Goal: Register for event/course

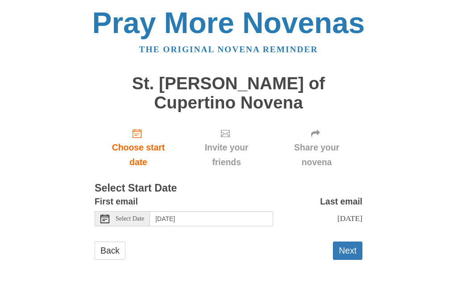
click at [124, 211] on div "Select Date" at bounding box center [122, 218] width 55 height 15
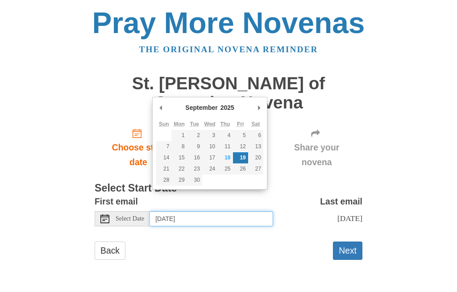
type input "Thursday, September 18th"
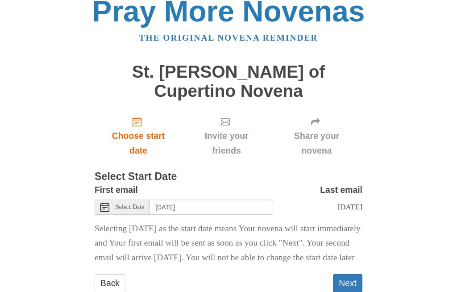
scroll to position [29, 0]
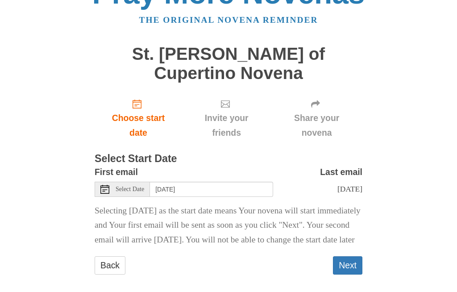
click at [350, 256] on button "Next" at bounding box center [347, 265] width 29 height 18
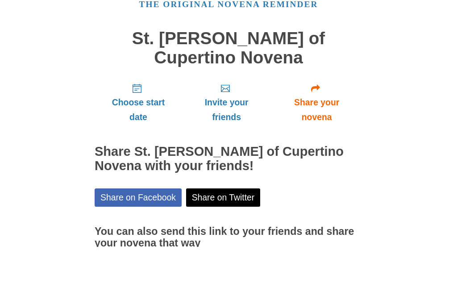
scroll to position [31, 0]
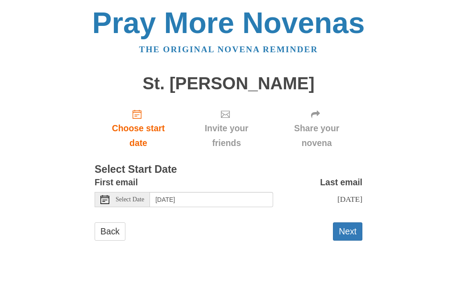
click at [129, 196] on span "Select Date" at bounding box center [130, 199] width 29 height 6
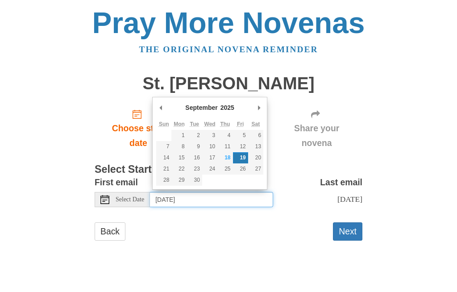
type input "Saturday, September 20th"
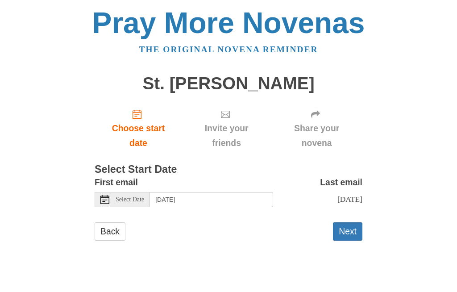
click at [347, 224] on button "Next" at bounding box center [347, 231] width 29 height 18
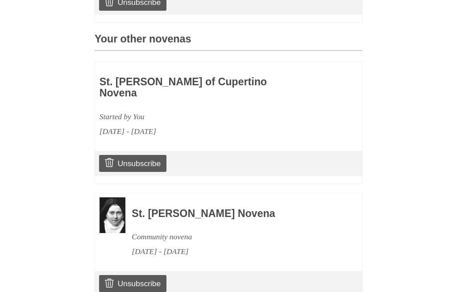
scroll to position [379, 0]
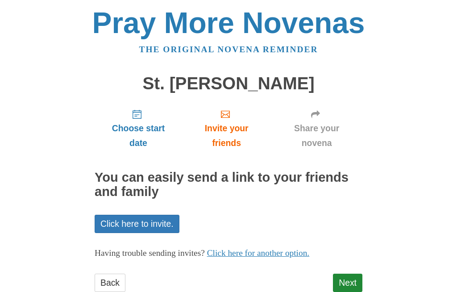
click at [346, 276] on link "Next" at bounding box center [347, 282] width 29 height 18
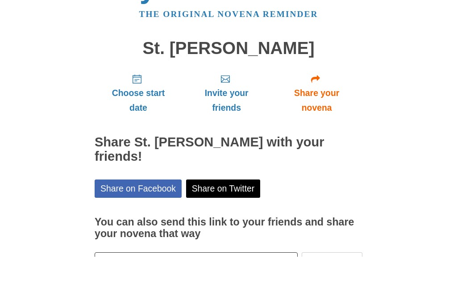
scroll to position [17, 0]
